Goal: Register for event/course

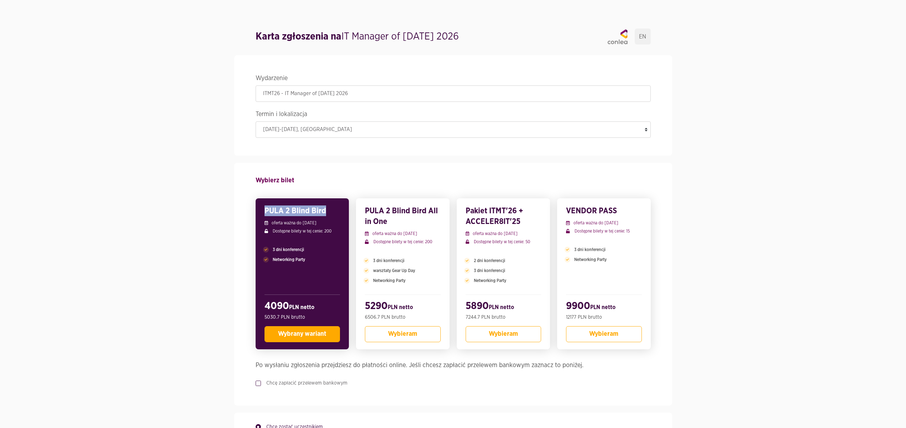
drag, startPoint x: 264, startPoint y: 210, endPoint x: 325, endPoint y: 214, distance: 61.4
click at [325, 214] on div "PULA 2 Blind Bird oferta ważna do [DATE] Dostępne bilety w tej cenie: 200 3 dni…" at bounding box center [303, 273] width 94 height 151
drag, startPoint x: 326, startPoint y: 213, endPoint x: 276, endPoint y: 206, distance: 50.3
click at [276, 205] on h3 "PULA 2 Blind Bird" at bounding box center [303, 210] width 76 height 11
drag, startPoint x: 266, startPoint y: 210, endPoint x: 326, endPoint y: 210, distance: 59.5
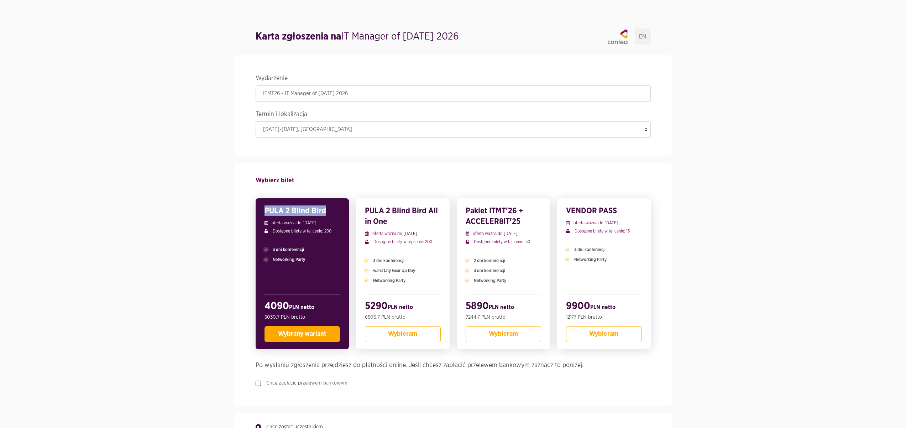
click at [326, 210] on h3 "PULA 2 Blind Bird" at bounding box center [303, 210] width 76 height 11
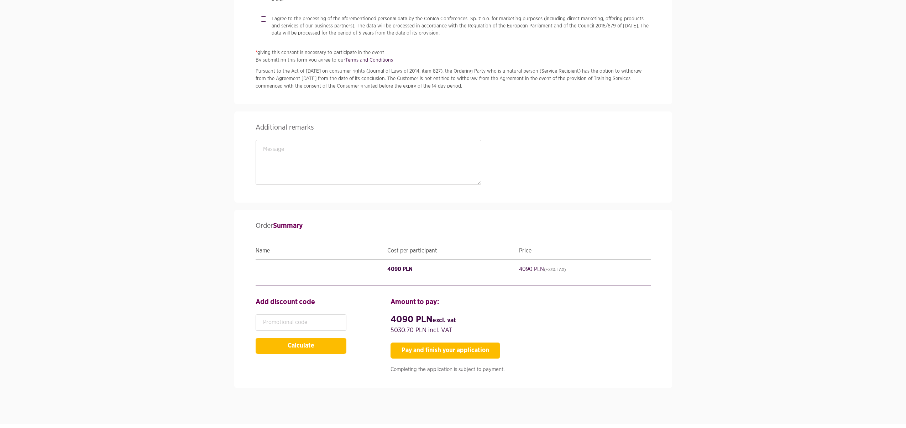
scroll to position [1046, 0]
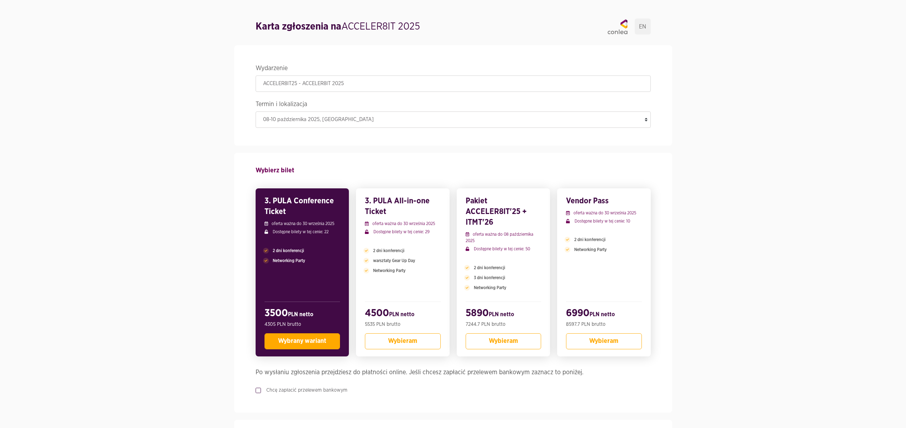
scroll to position [11, 0]
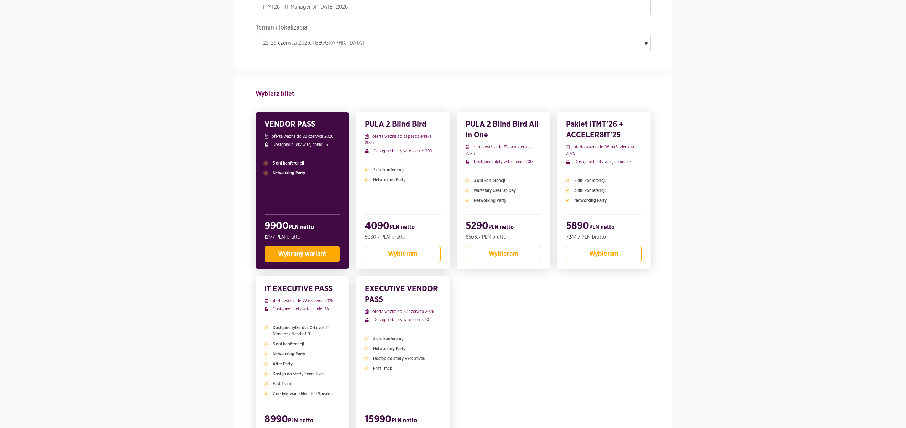
scroll to position [88, 0]
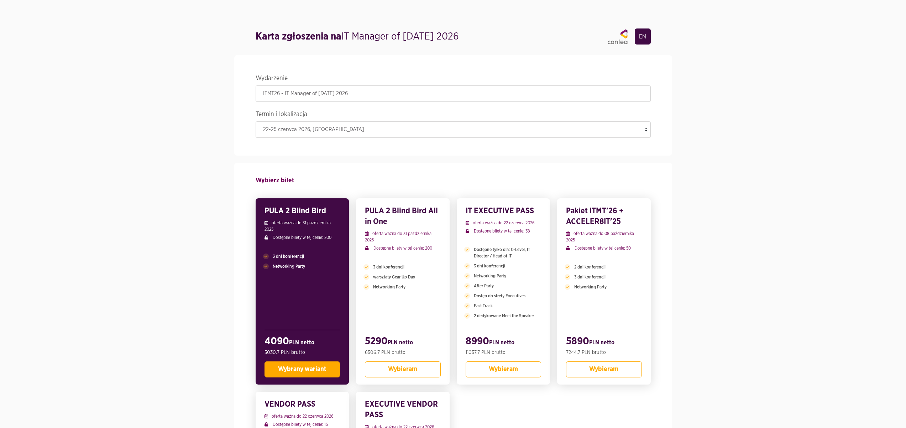
click at [640, 33] on link "EN" at bounding box center [643, 36] width 16 height 16
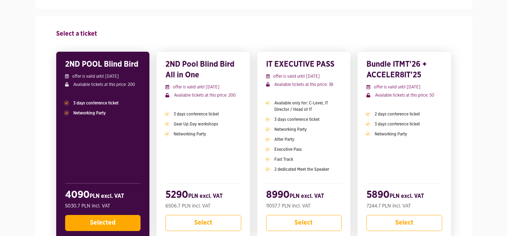
scroll to position [159, 0]
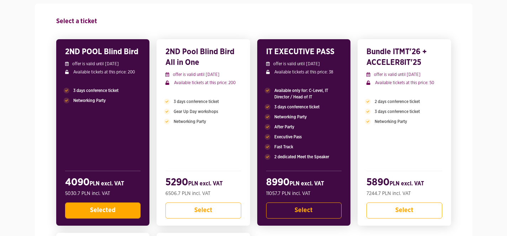
drag, startPoint x: 320, startPoint y: 95, endPoint x: 272, endPoint y: 90, distance: 47.7
click at [272, 90] on p "Available only for: C-Level, IT Director / Head of IT" at bounding box center [304, 93] width 76 height 13
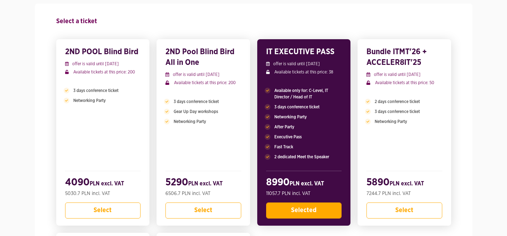
drag, startPoint x: 275, startPoint y: 90, endPoint x: 309, endPoint y: 94, distance: 33.8
click at [309, 94] on span "Available only for: C-Level, IT Director / Head of IT" at bounding box center [309, 93] width 68 height 13
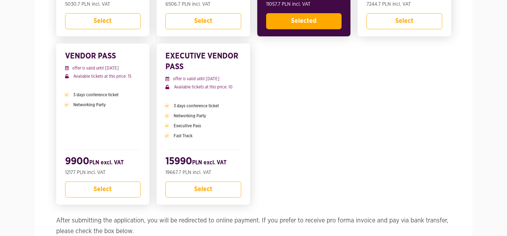
scroll to position [349, 0]
